Goal: Information Seeking & Learning: Compare options

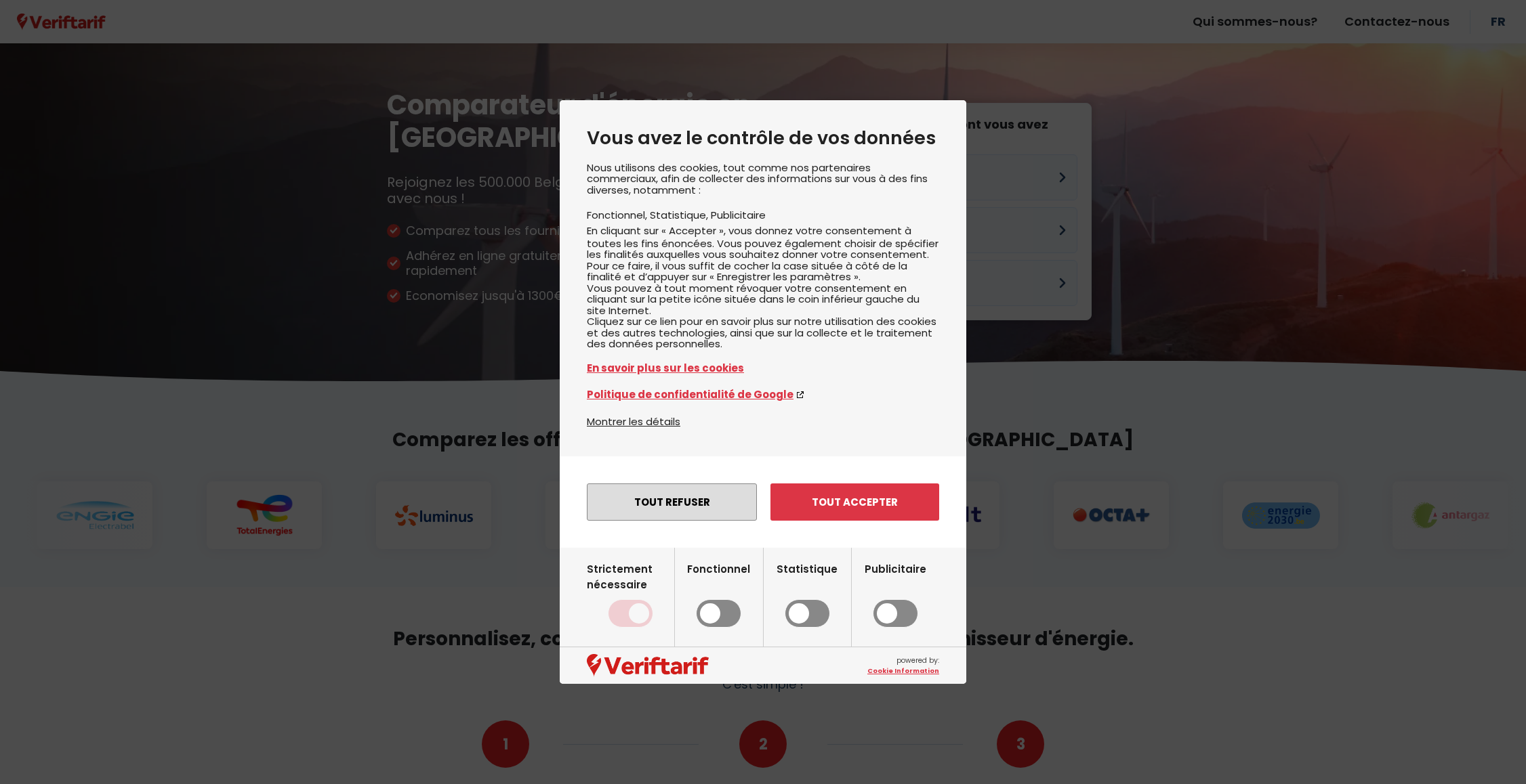
click at [683, 521] on button "Tout refuser" at bounding box center [671, 502] width 170 height 37
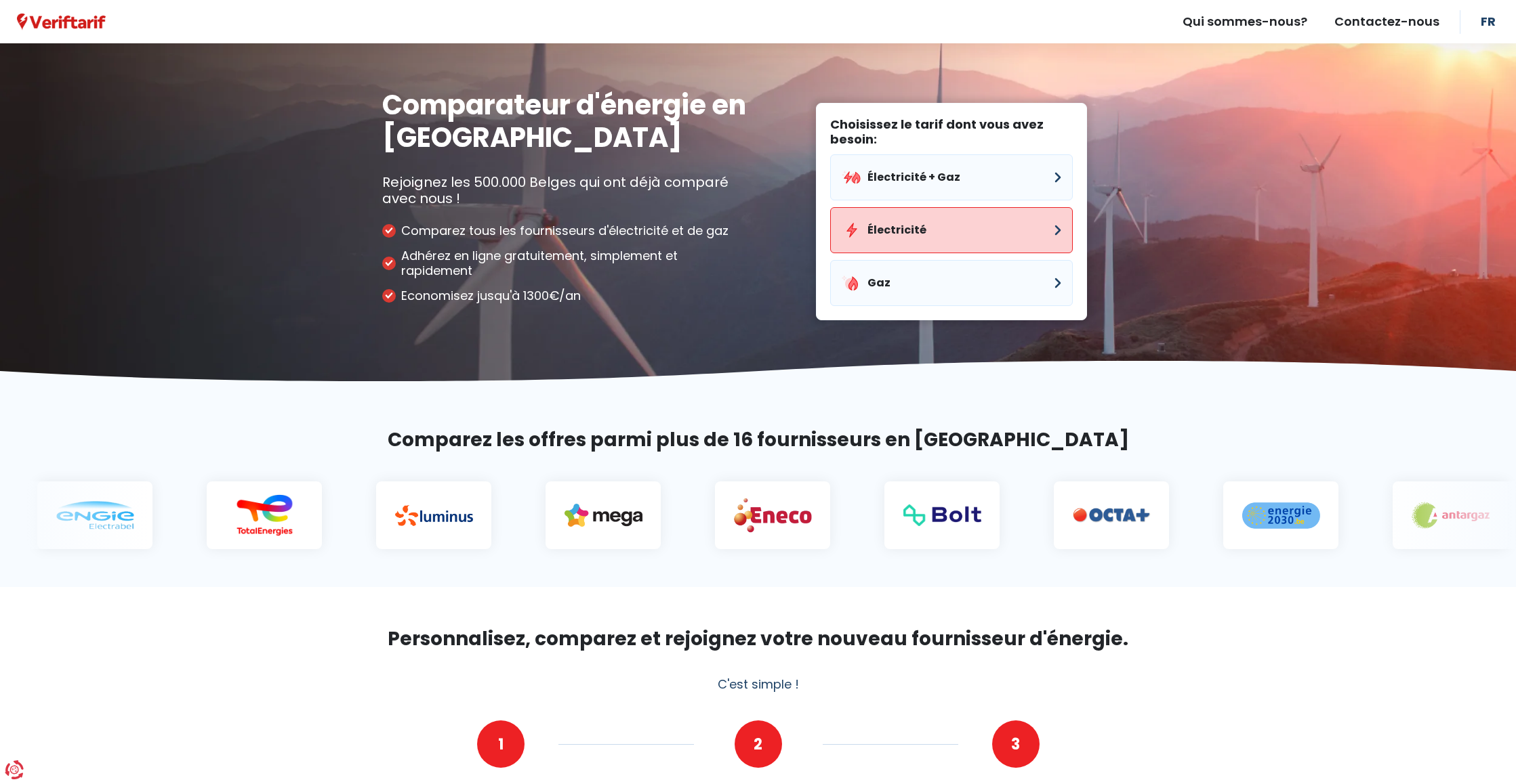
click at [907, 219] on button "Électricité" at bounding box center [951, 230] width 242 height 46
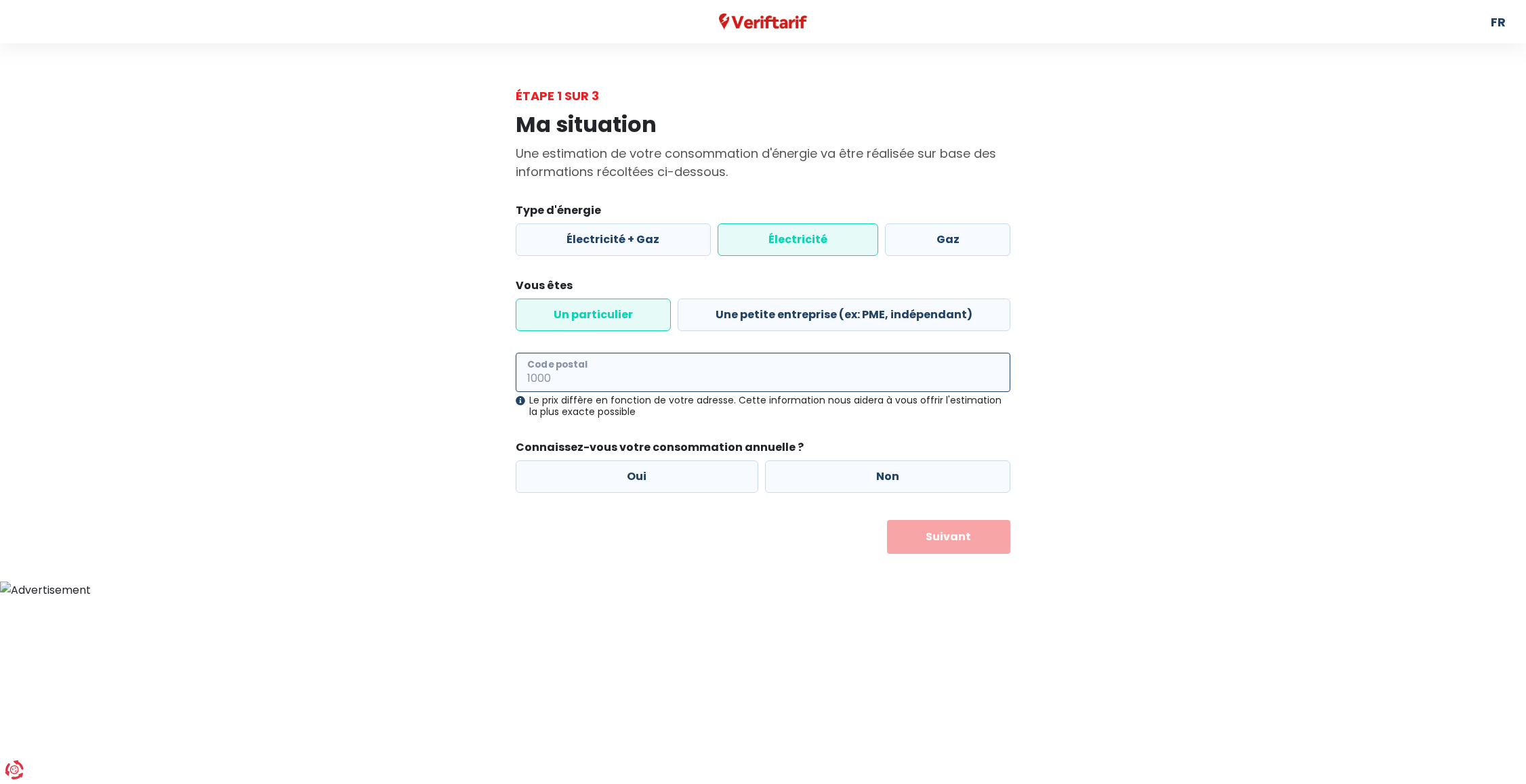
click at [614, 378] on input "Code postal" at bounding box center [762, 372] width 495 height 39
type input "1080"
click at [938, 471] on label "Non" at bounding box center [887, 476] width 246 height 32
click at [938, 471] on input "Non" at bounding box center [887, 476] width 246 height 32
radio input "true"
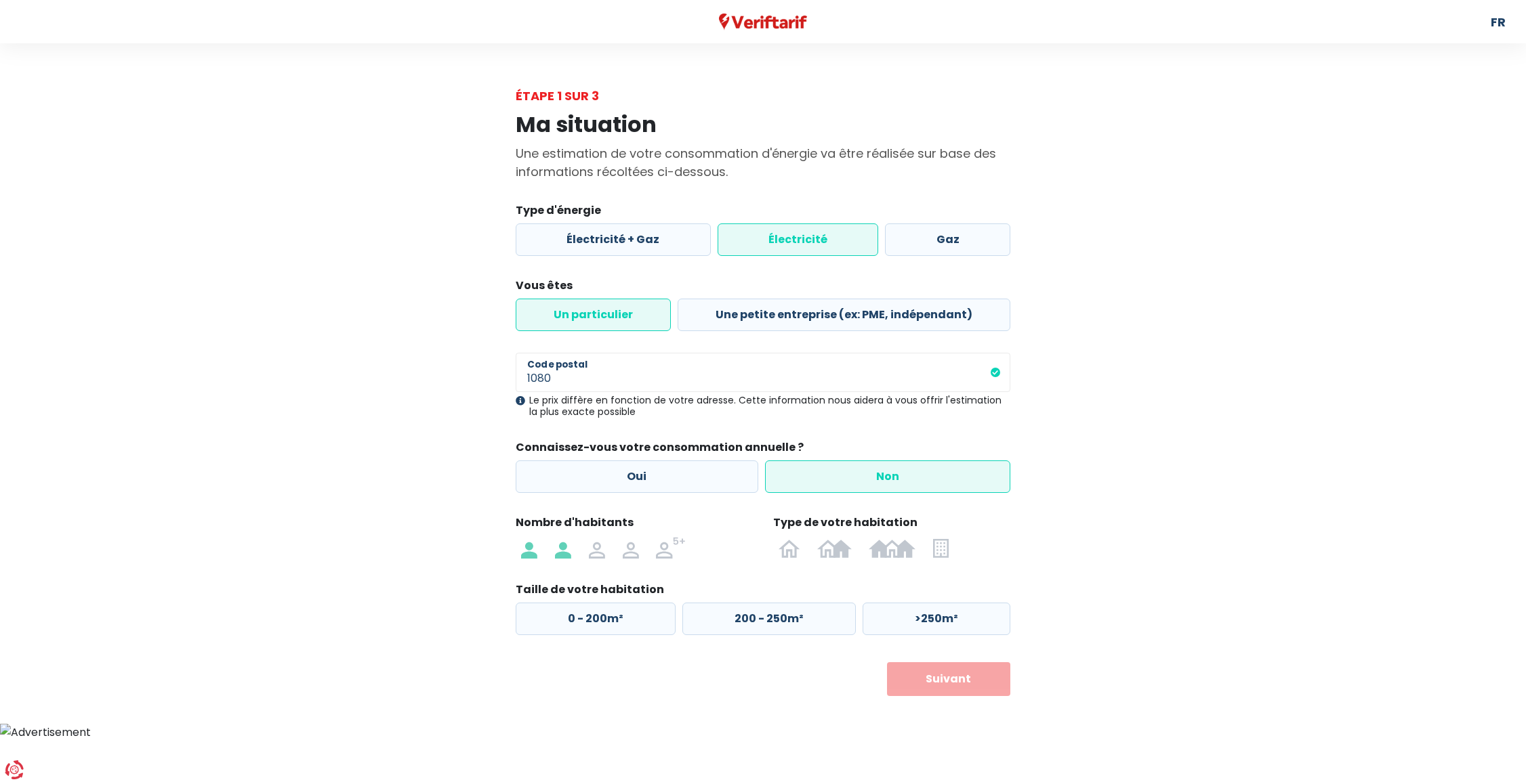
click at [565, 557] on img at bounding box center [563, 547] width 17 height 21
click at [565, 557] on input "radio" at bounding box center [563, 547] width 33 height 21
radio input "true"
click at [940, 552] on img at bounding box center [940, 547] width 16 height 21
click at [940, 552] on input "radio" at bounding box center [941, 547] width 33 height 21
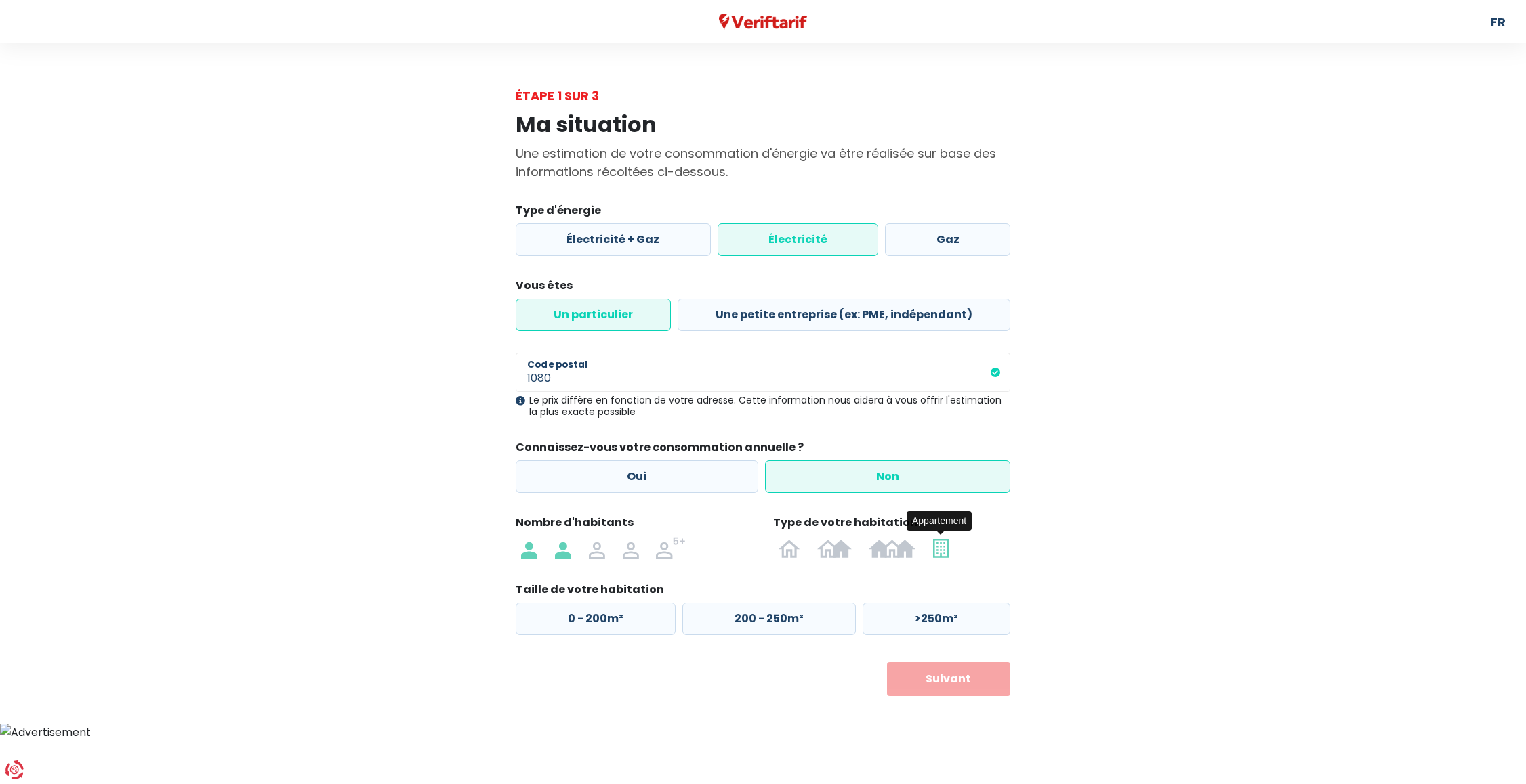
radio input "true"
click at [769, 616] on label "50 - 100m²" at bounding box center [766, 619] width 170 height 32
click at [769, 616] on input "50 - 100m²" at bounding box center [766, 619] width 170 height 32
radio input "true"
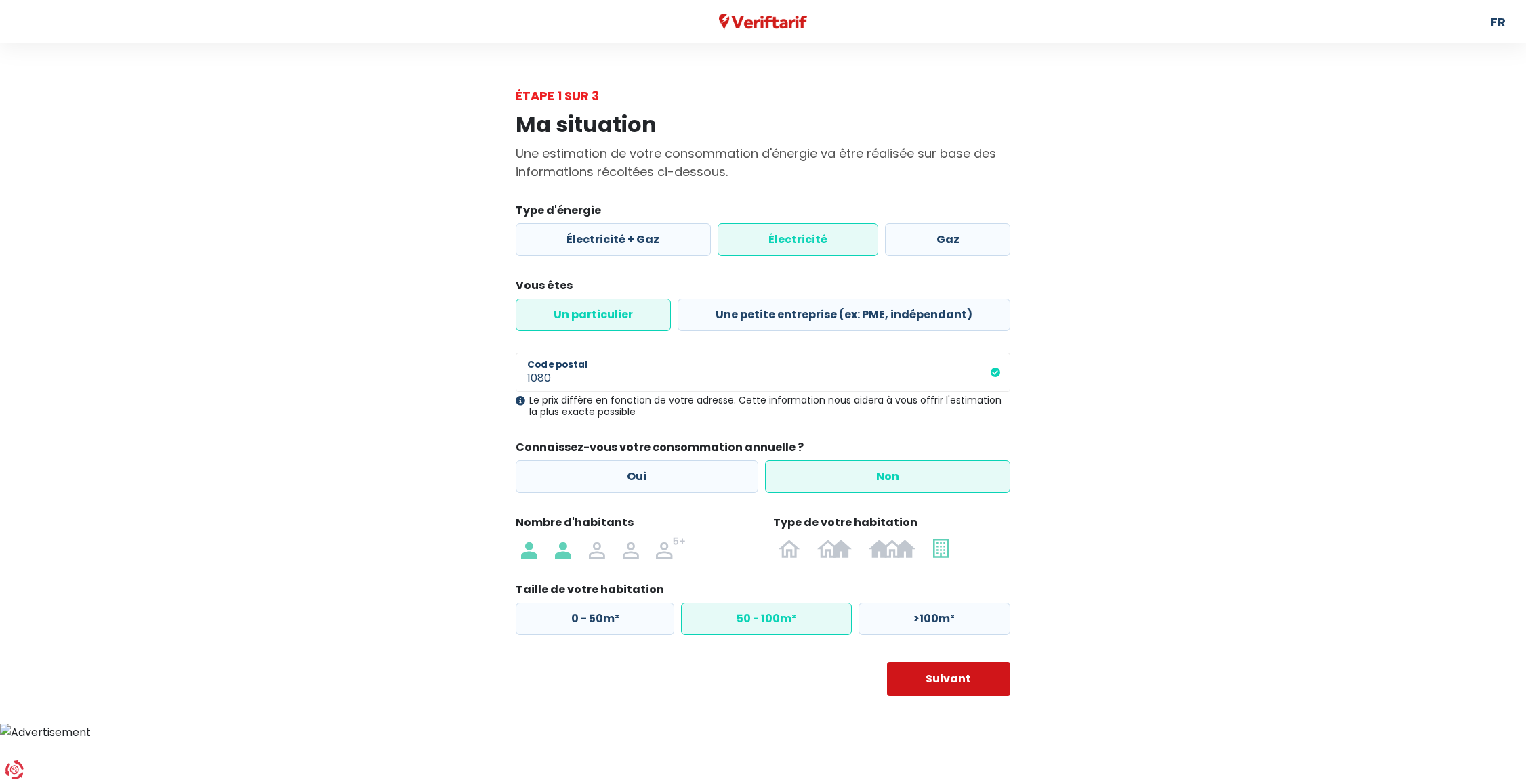
click at [948, 681] on button "Suivant" at bounding box center [949, 679] width 124 height 33
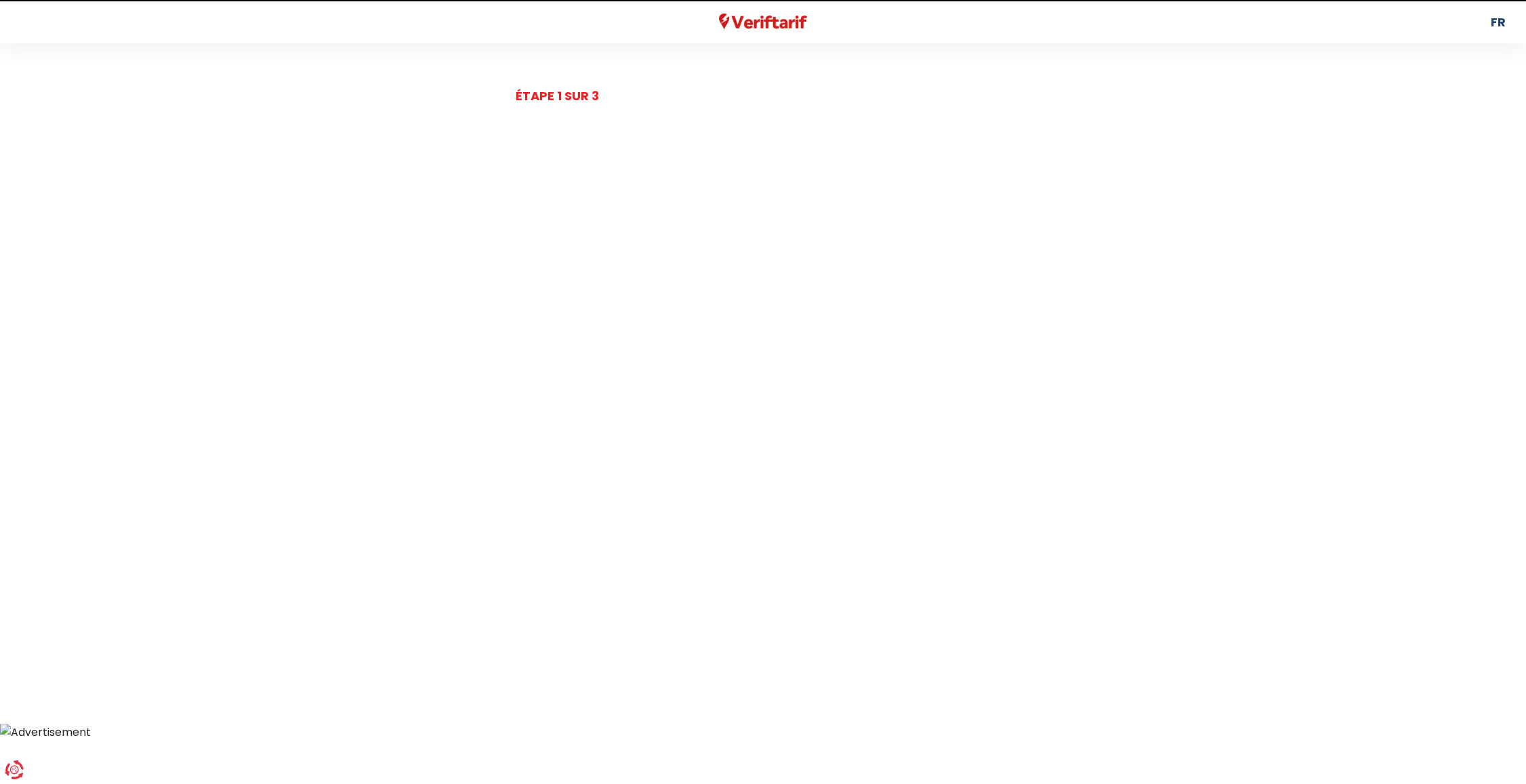
select select
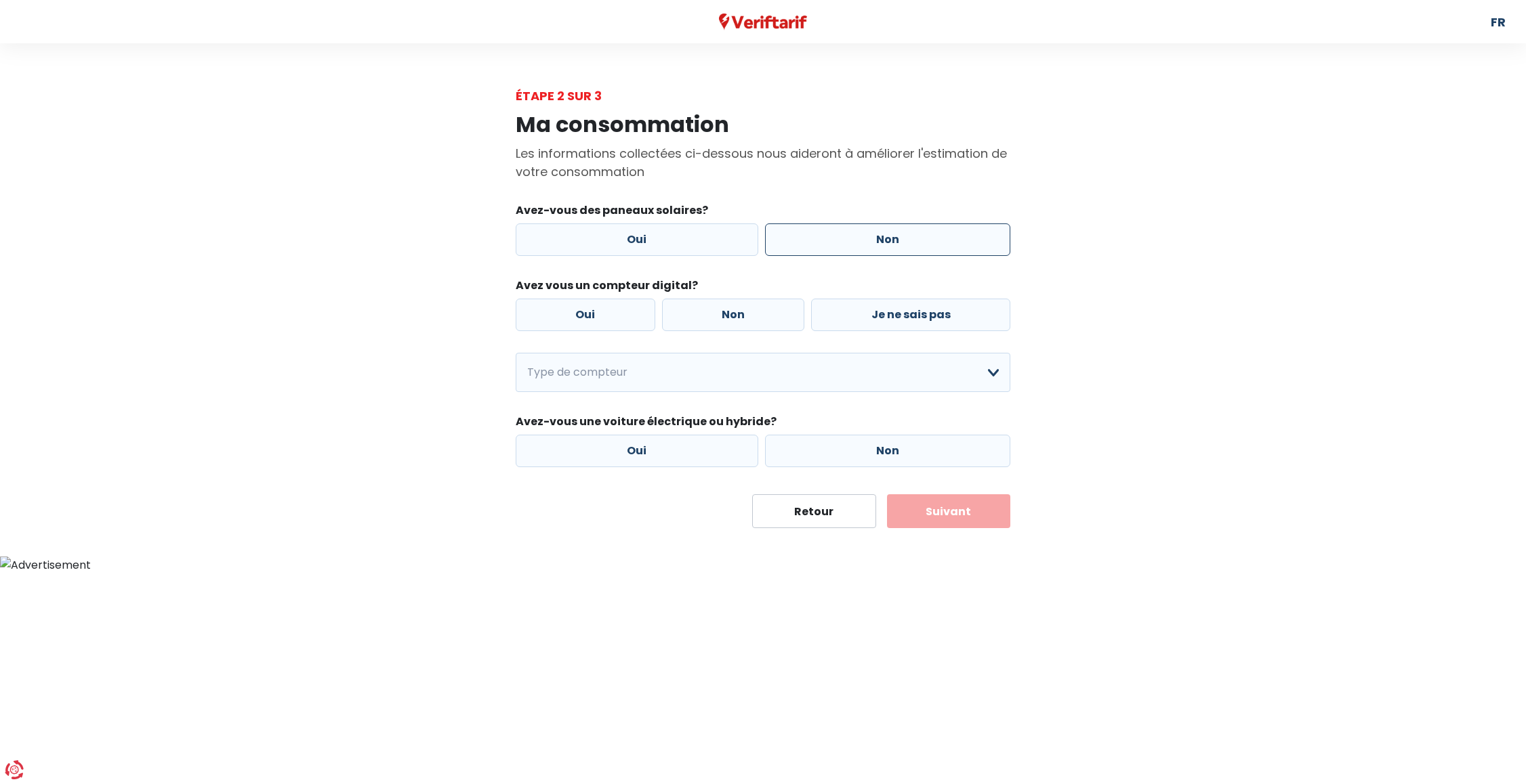
click at [898, 234] on label "Non" at bounding box center [887, 239] width 246 height 32
click at [898, 234] on input "Non" at bounding box center [887, 239] width 246 height 32
radio input "true"
click at [732, 304] on label "Non" at bounding box center [733, 315] width 143 height 32
click at [732, 304] on input "Non" at bounding box center [733, 315] width 143 height 32
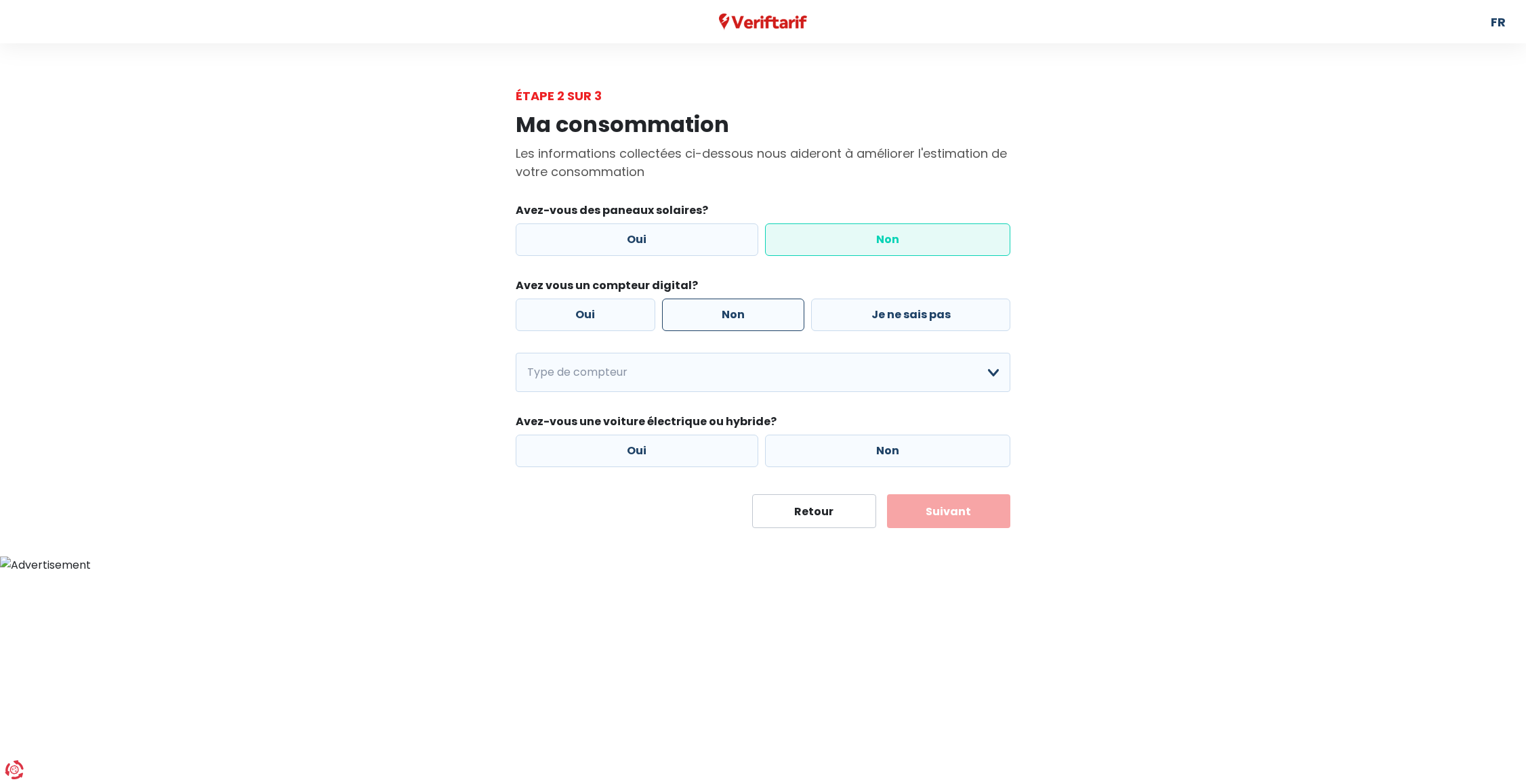
radio input "true"
select select "day_night_bi_hourly"
click at [885, 462] on label "Non" at bounding box center [887, 451] width 246 height 32
click at [885, 462] on input "Non" at bounding box center [887, 451] width 246 height 32
radio input "true"
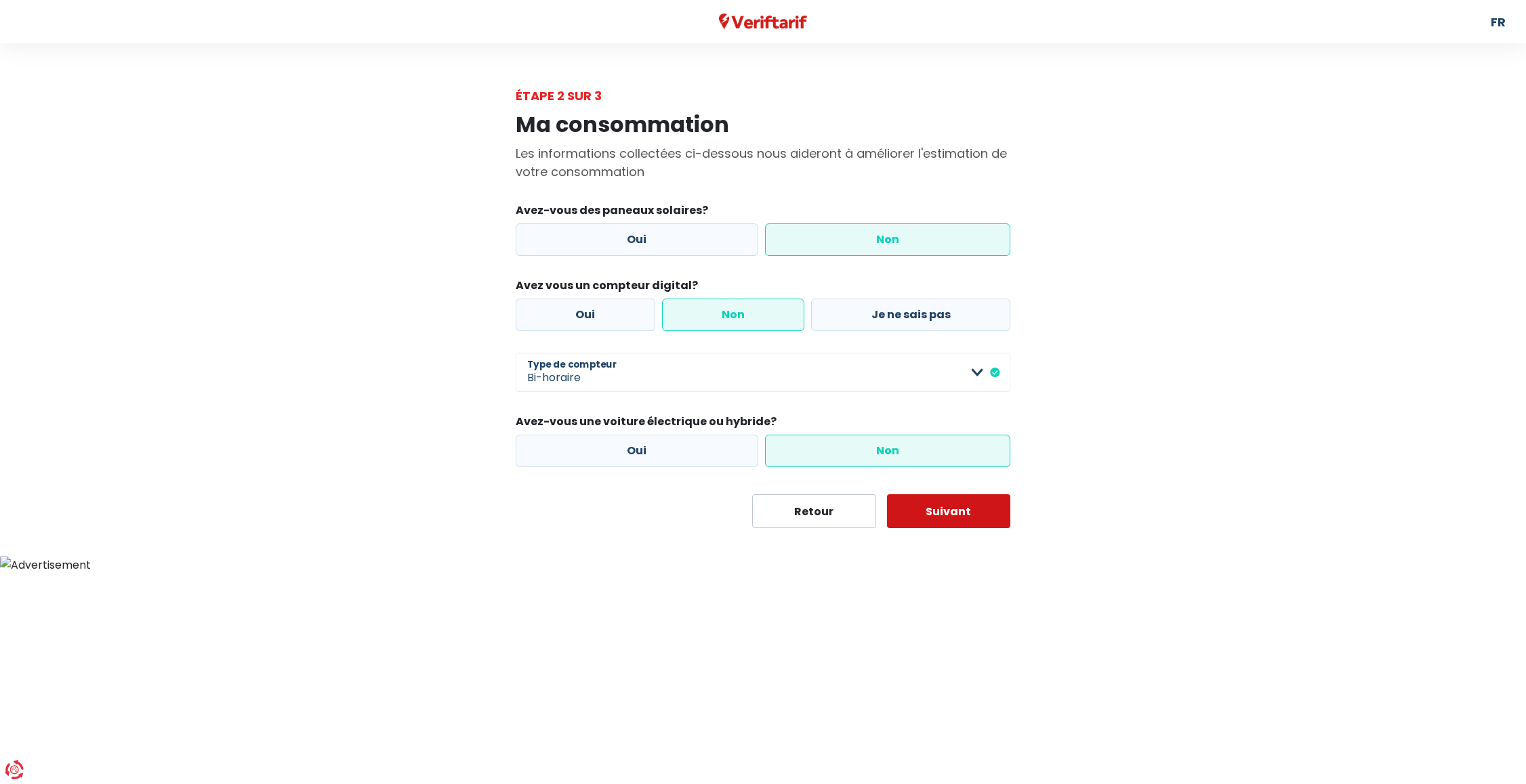
click at [957, 512] on button "Suivant" at bounding box center [949, 511] width 124 height 33
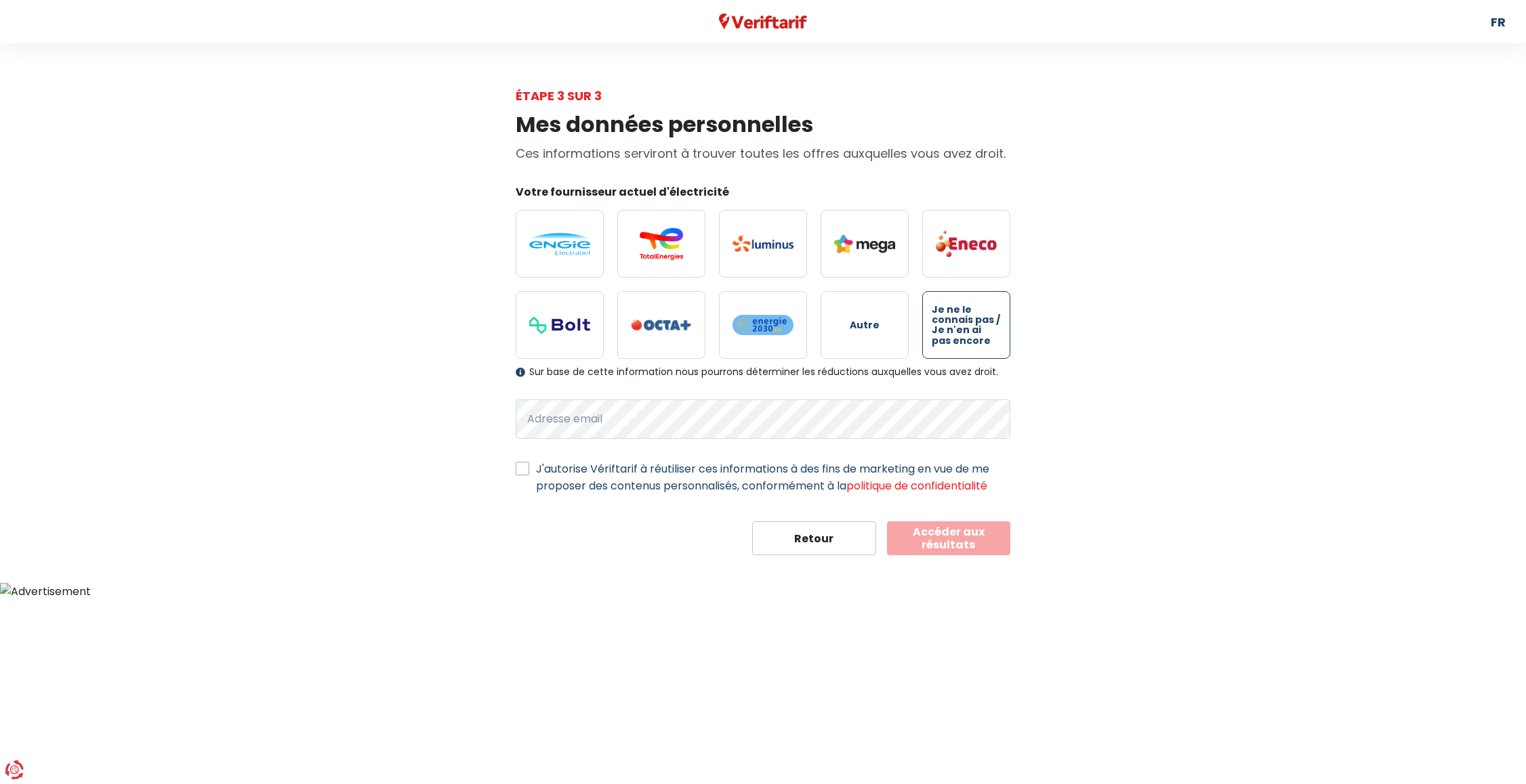
click at [971, 330] on span "Je ne le connais pas / Je n'en ai pas encore" at bounding box center [966, 325] width 69 height 42
click at [971, 330] on input "Je ne le connais pas / Je n'en ai pas encore" at bounding box center [965, 325] width 88 height 68
radio input "true"
click at [536, 461] on label "J'autorise Vériftarif à réutiliser ces informations à des fins de marketing en …" at bounding box center [772, 477] width 474 height 33
click at [527, 461] on input "J'autorise Vériftarif à réutiliser ces informations à des fins de marketing en …" at bounding box center [522, 467] width 14 height 14
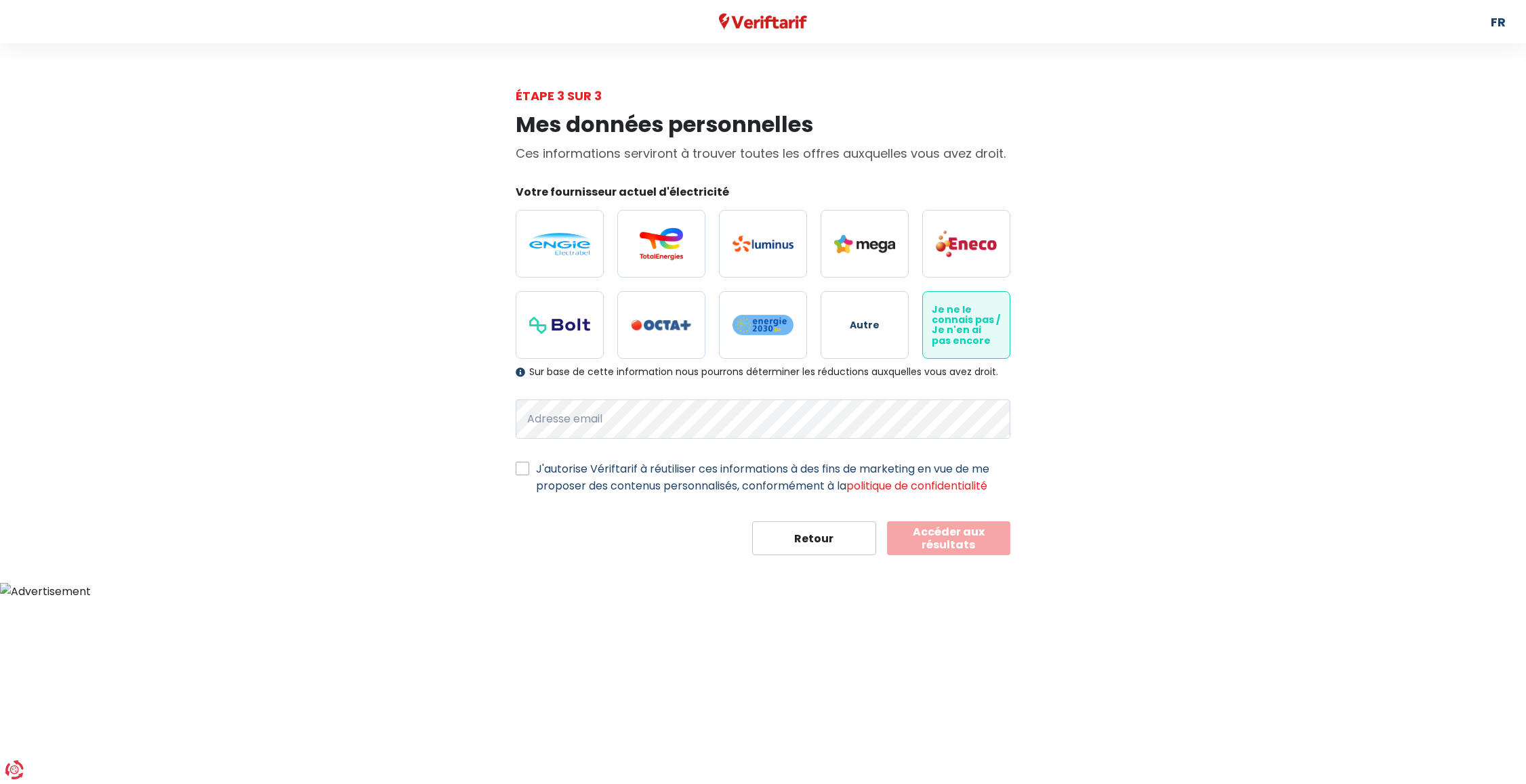
checkbox input "true"
click at [976, 550] on button "Accéder aux résultats" at bounding box center [949, 538] width 124 height 33
